Goal: Task Accomplishment & Management: Use online tool/utility

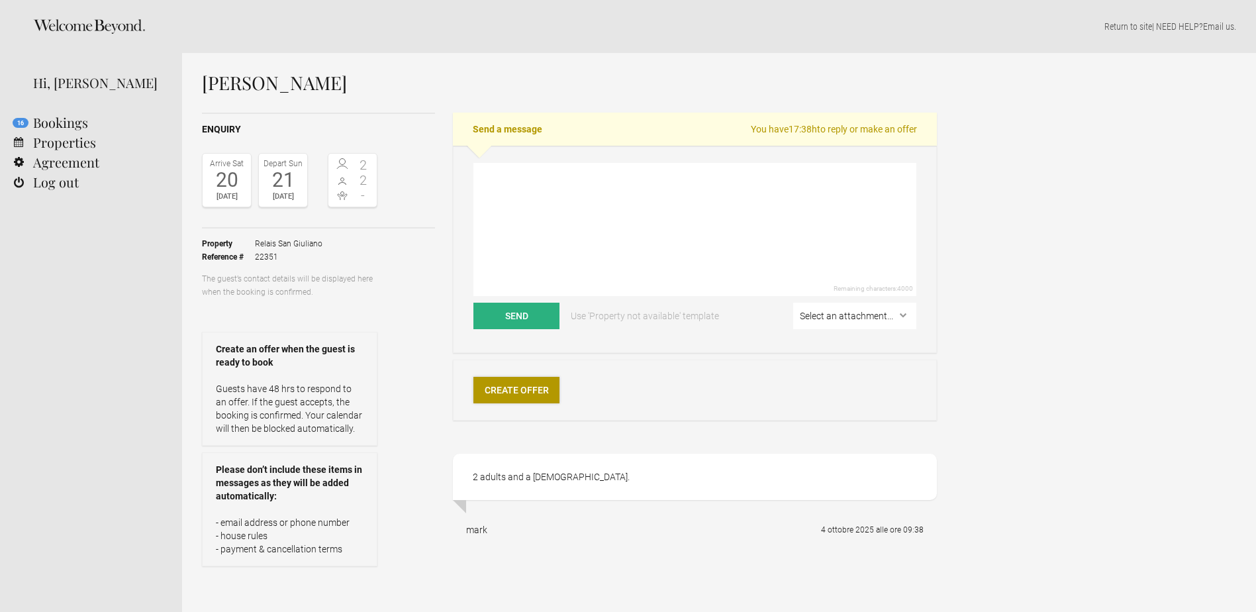
click at [540, 391] on link "Create Offer" at bounding box center [516, 390] width 86 height 26
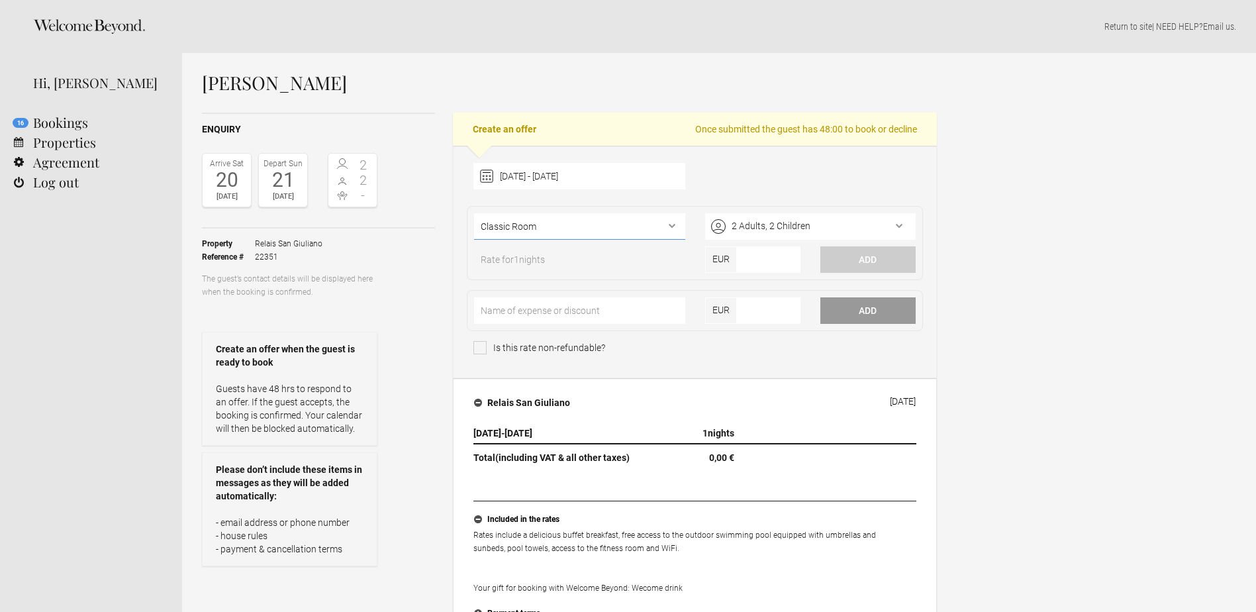
click at [606, 234] on select"] "Classic Room Superior Room Deluxe Room Family Room Junior Suite Junior Suite Pr…" at bounding box center [579, 226] width 211 height 26
select select"] "1105"
click at [474, 213] on select"] "Classic Room Superior Room Deluxe Room Family Room Junior Suite Junior Suite Pr…" at bounding box center [579, 226] width 211 height 26
click at [775, 262] on input"] "number" at bounding box center [769, 259] width 64 height 26
type input"] "325"
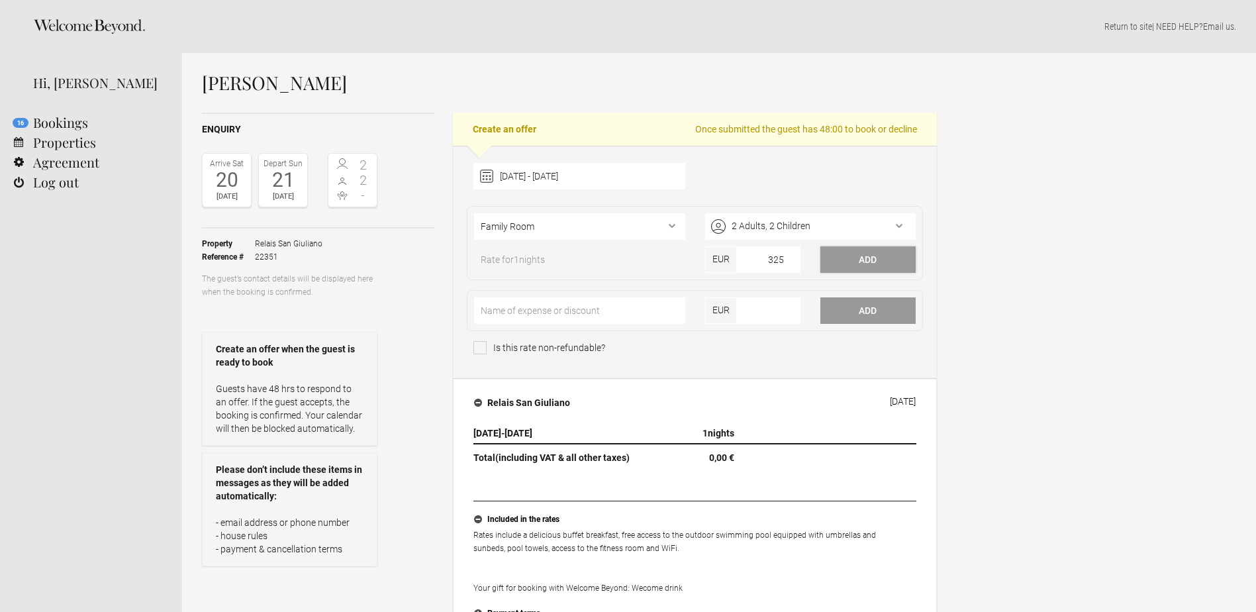
click at [875, 260] on button "Add" at bounding box center [867, 259] width 95 height 26
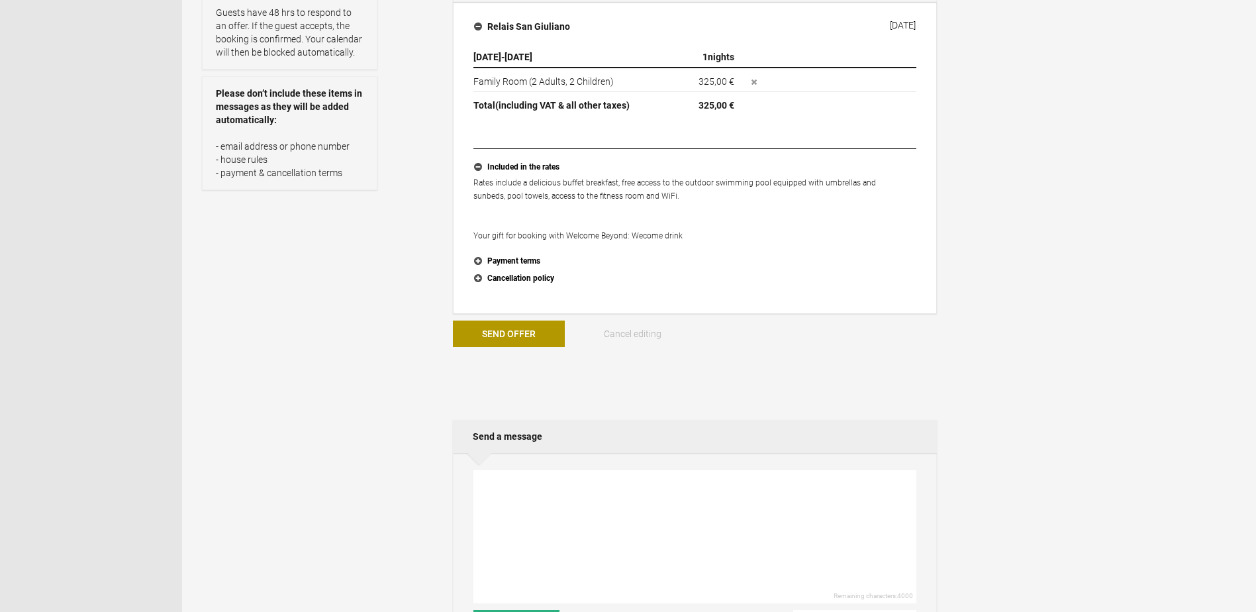
scroll to position [397, 0]
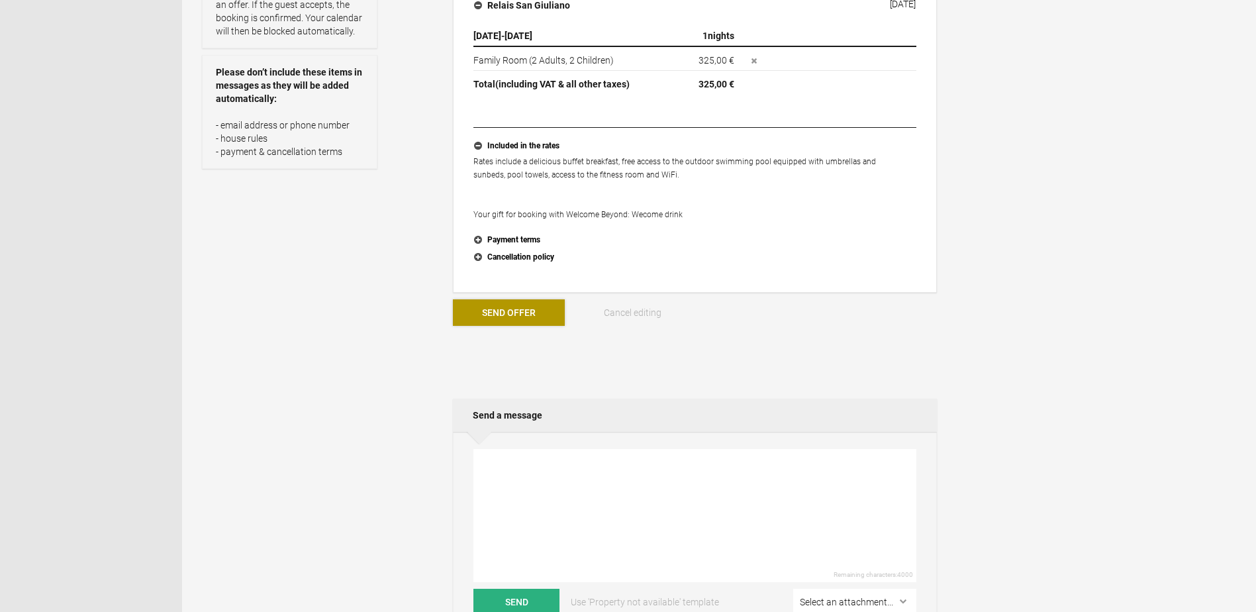
click at [512, 311] on button "Send Offer" at bounding box center [509, 312] width 112 height 26
